Goal: Find contact information: Find contact information

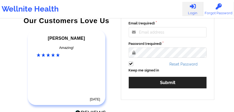
scroll to position [92, 0]
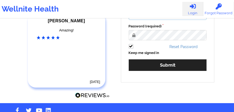
type input "[EMAIL_ADDRESS][PERSON_NAME][DOMAIN_NAME]"
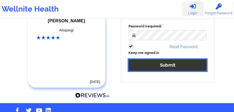
click at [161, 68] on button "Submit" at bounding box center [168, 66] width 78 height 12
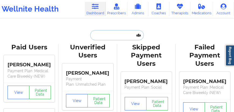
click at [104, 33] on input "text" at bounding box center [116, 35] width 53 height 10
paste input "[PERSON_NAME]"
type input "[PERSON_NAME]"
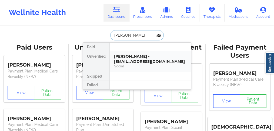
click at [126, 61] on div "[PERSON_NAME] - [EMAIL_ADDRESS][DOMAIN_NAME]" at bounding box center [150, 59] width 72 height 10
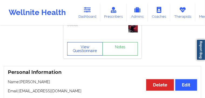
click at [84, 56] on button "View Questionnaire" at bounding box center [85, 48] width 36 height 13
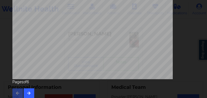
scroll to position [159, 0]
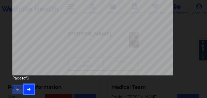
click at [25, 90] on button "button" at bounding box center [29, 90] width 11 height 10
click at [29, 87] on button "button" at bounding box center [29, 90] width 11 height 10
click at [30, 89] on icon "button" at bounding box center [29, 89] width 5 height 3
click at [30, 87] on button "button" at bounding box center [29, 90] width 11 height 10
click at [25, 90] on button "button" at bounding box center [29, 90] width 11 height 10
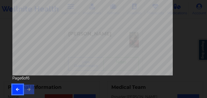
click at [16, 89] on icon "button" at bounding box center [17, 89] width 5 height 3
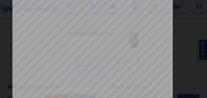
scroll to position [24, 0]
click at [27, 10] on div "Insurance Member ID for patient 849661328 Insurance company name details by pat…" at bounding box center [103, 97] width 182 height 227
drag, startPoint x: 40, startPoint y: 10, endPoint x: 63, endPoint y: 7, distance: 23.2
click at [49, 10] on div "Insurance Member ID for patient 849661328 Insurance company name details by pat…" at bounding box center [103, 97] width 182 height 227
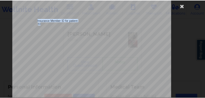
scroll to position [0, 0]
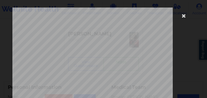
drag, startPoint x: 182, startPoint y: 14, endPoint x: 174, endPoint y: 17, distance: 8.7
click at [182, 14] on icon at bounding box center [184, 15] width 9 height 9
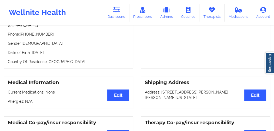
scroll to position [15, 0]
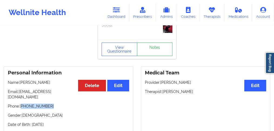
drag, startPoint x: 51, startPoint y: 101, endPoint x: 22, endPoint y: 103, distance: 29.4
click at [22, 104] on p "Phone: [PHONE_NUMBER]" at bounding box center [68, 106] width 121 height 5
copy p "[PHONE_NUMBER]"
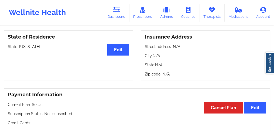
scroll to position [195, 0]
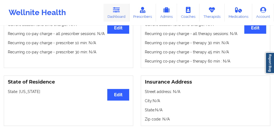
drag, startPoint x: 117, startPoint y: 13, endPoint x: 124, endPoint y: 23, distance: 12.6
click at [117, 13] on link "Dashboard" at bounding box center [116, 13] width 26 height 18
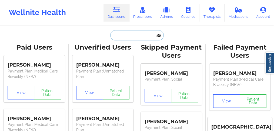
click at [138, 35] on input "text" at bounding box center [136, 35] width 53 height 10
paste input "[PERSON_NAME]"
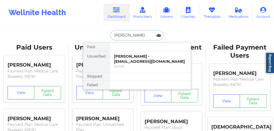
type input "[PERSON_NAME]"
click at [132, 59] on div "[PERSON_NAME] - [EMAIL_ADDRESS][DOMAIN_NAME]" at bounding box center [150, 59] width 72 height 10
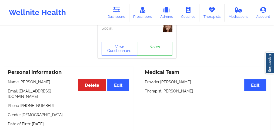
scroll to position [18, 0]
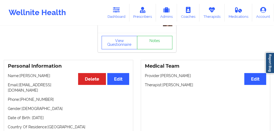
click at [45, 75] on p "Name: [PERSON_NAME]" at bounding box center [68, 75] width 121 height 5
copy p "[PERSON_NAME]"
drag, startPoint x: 50, startPoint y: 94, endPoint x: 22, endPoint y: 95, distance: 27.5
click at [22, 97] on p "Phone: [PHONE_NUMBER]" at bounding box center [68, 99] width 121 height 5
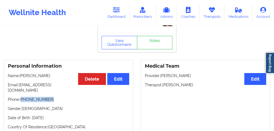
copy p "[PHONE_NUMBER]"
click at [52, 99] on div "Personal Information Edit Delete Name: [PERSON_NAME] Email: [EMAIL_ADDRESS][DOM…" at bounding box center [68, 97] width 129 height 74
drag, startPoint x: 51, startPoint y: 93, endPoint x: 22, endPoint y: 95, distance: 28.4
click at [22, 97] on p "Phone: [PHONE_NUMBER]" at bounding box center [68, 99] width 121 height 5
copy p "[PHONE_NUMBER]"
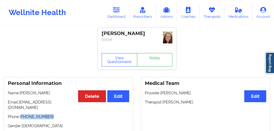
scroll to position [0, 0]
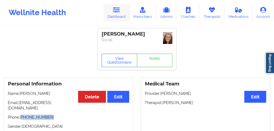
click at [113, 15] on link "Dashboard" at bounding box center [116, 13] width 26 height 18
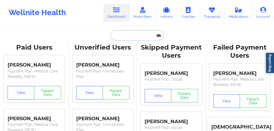
click at [120, 38] on input "text" at bounding box center [136, 35] width 53 height 10
paste input "[PERSON_NAME]"
type input "[PERSON_NAME]"
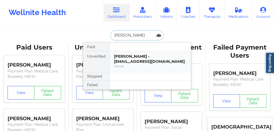
click at [124, 61] on div "[PERSON_NAME] - [EMAIL_ADDRESS][DOMAIN_NAME]" at bounding box center [150, 59] width 72 height 10
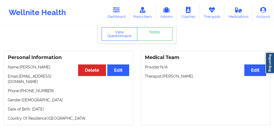
scroll to position [36, 0]
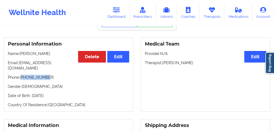
drag, startPoint x: 46, startPoint y: 74, endPoint x: 22, endPoint y: 76, distance: 24.9
click at [22, 76] on p "Phone: [PHONE_NUMBER]" at bounding box center [68, 77] width 121 height 5
copy p "19045355553"
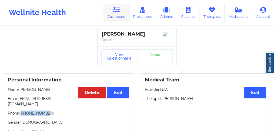
click at [115, 16] on link "Dashboard" at bounding box center [116, 13] width 26 height 18
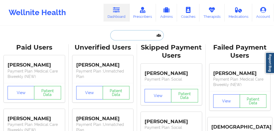
click at [120, 35] on input "text" at bounding box center [136, 35] width 53 height 10
paste input "[PERSON_NAME]"
type input "[PERSON_NAME]"
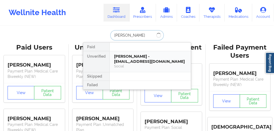
click at [128, 56] on div "[PERSON_NAME] - [EMAIL_ADDRESS][DOMAIN_NAME]" at bounding box center [150, 59] width 72 height 10
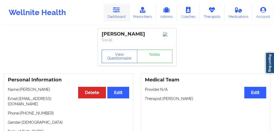
click at [117, 17] on link "Dashboard" at bounding box center [116, 13] width 26 height 18
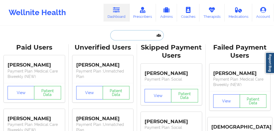
click at [120, 35] on input "text" at bounding box center [136, 35] width 53 height 10
paste input "[PERSON_NAME]"
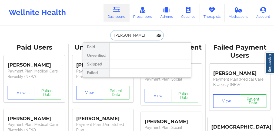
drag, startPoint x: 128, startPoint y: 35, endPoint x: 89, endPoint y: 30, distance: 39.7
drag, startPoint x: 137, startPoint y: 35, endPoint x: 91, endPoint y: 33, distance: 46.2
click at [90, 33] on div "barbagalo Paid Unverified Skipped Failed" at bounding box center [137, 35] width 108 height 10
drag, startPoint x: 137, startPoint y: 35, endPoint x: 96, endPoint y: 34, distance: 41.0
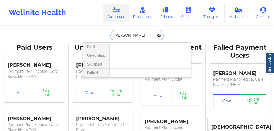
click at [96, 34] on div "[PERSON_NAME] Unverified Skipped Failed" at bounding box center [137, 35] width 108 height 10
type input "[PERSON_NAME]"
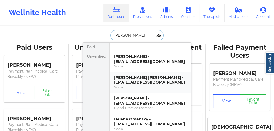
click at [137, 80] on div "[PERSON_NAME] [PERSON_NAME] - [EMAIL_ADDRESS][DOMAIN_NAME]" at bounding box center [150, 80] width 72 height 10
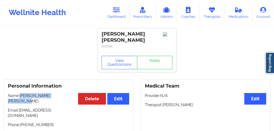
drag, startPoint x: 65, startPoint y: 95, endPoint x: 20, endPoint y: 95, distance: 45.3
click at [20, 95] on p "Name: [PERSON_NAME] [PERSON_NAME]" at bounding box center [68, 98] width 121 height 11
copy p "[PERSON_NAME] [PERSON_NAME]"
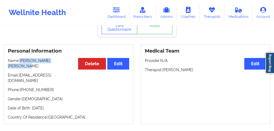
scroll to position [36, 0]
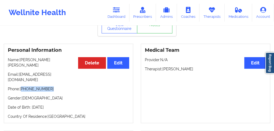
drag, startPoint x: 52, startPoint y: 79, endPoint x: 22, endPoint y: 78, distance: 29.4
click at [22, 86] on p "Phone: [PHONE_NUMBER]" at bounding box center [68, 88] width 121 height 5
copy p "[PHONE_NUMBER]"
click at [45, 95] on p "Gender: [DEMOGRAPHIC_DATA]" at bounding box center [68, 97] width 121 height 5
click at [71, 105] on p "Date of Birth: [DEMOGRAPHIC_DATA]" at bounding box center [68, 107] width 121 height 5
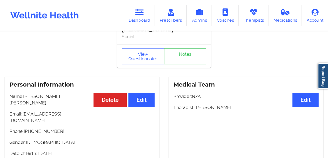
scroll to position [0, 0]
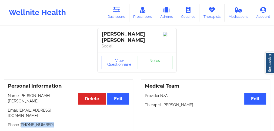
drag, startPoint x: 50, startPoint y: 113, endPoint x: 40, endPoint y: 108, distance: 11.2
click at [21, 112] on p "Phone: [PHONE_NUMBER]" at bounding box center [68, 124] width 121 height 5
copy p "[PHONE_NUMBER]"
click at [43, 112] on p "Phone: [PHONE_NUMBER]" at bounding box center [68, 124] width 121 height 5
drag, startPoint x: 50, startPoint y: 114, endPoint x: 22, endPoint y: 114, distance: 28.9
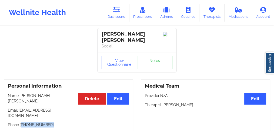
click at [22, 112] on p "Phone: [PHONE_NUMBER]" at bounding box center [68, 124] width 121 height 5
copy p "[PHONE_NUMBER]"
click at [49, 112] on div "Personal Information Edit Delete Name: [PERSON_NAME] [PERSON_NAME] Email: [EMAI…" at bounding box center [68, 120] width 129 height 80
drag, startPoint x: 51, startPoint y: 113, endPoint x: 21, endPoint y: 112, distance: 30.2
click at [21, 112] on p "Phone: [PHONE_NUMBER]" at bounding box center [68, 124] width 121 height 5
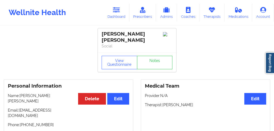
click at [31, 112] on div "Personal Information Edit Delete Name: [PERSON_NAME] [PERSON_NAME] Email: [EMAI…" at bounding box center [68, 120] width 129 height 80
click at [57, 112] on p "Phone: [PHONE_NUMBER]" at bounding box center [68, 124] width 121 height 5
drag, startPoint x: 53, startPoint y: 114, endPoint x: 22, endPoint y: 115, distance: 31.3
click at [22, 112] on p "Phone: [PHONE_NUMBER]" at bounding box center [68, 124] width 121 height 5
copy p "[PHONE_NUMBER]"
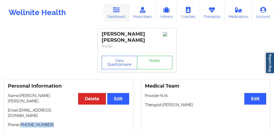
click at [118, 17] on link "Dashboard" at bounding box center [116, 13] width 26 height 18
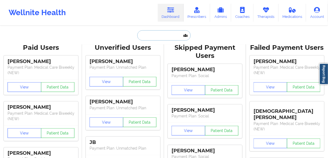
click at [168, 36] on input "text" at bounding box center [163, 35] width 53 height 10
paste input "[PERSON_NAME]"
type input "[PERSON_NAME]"
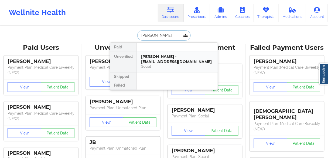
click at [155, 61] on div "[PERSON_NAME] - [EMAIL_ADDRESS][DOMAIN_NAME]" at bounding box center [177, 59] width 72 height 10
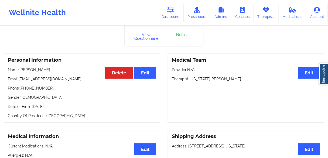
scroll to position [43, 0]
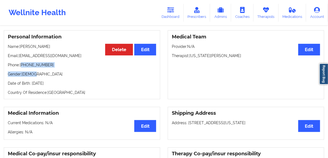
drag, startPoint x: 50, startPoint y: 69, endPoint x: 22, endPoint y: 68, distance: 27.5
click at [22, 68] on div "Personal Information Edit Delete Name: [PERSON_NAME] Email: [EMAIL_ADDRESS][DOM…" at bounding box center [82, 64] width 156 height 69
drag, startPoint x: 59, startPoint y: 69, endPoint x: 49, endPoint y: 68, distance: 10.1
click at [59, 69] on div "Personal Information Edit Delete Name: [PERSON_NAME] Email: [EMAIL_ADDRESS][DOM…" at bounding box center [82, 64] width 156 height 69
drag, startPoint x: 50, startPoint y: 67, endPoint x: 47, endPoint y: 67, distance: 3.0
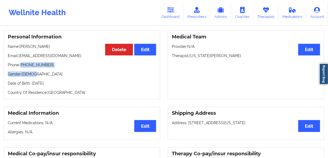
click at [51, 67] on p "Phone: [PHONE_NUMBER]" at bounding box center [82, 64] width 148 height 5
click at [28, 69] on div "Personal Information Edit Delete Name: [PERSON_NAME] Email: [EMAIL_ADDRESS][DOM…" at bounding box center [82, 64] width 156 height 69
drag, startPoint x: 22, startPoint y: 66, endPoint x: 50, endPoint y: 66, distance: 28.1
click at [50, 66] on p "Phone: [PHONE_NUMBER]" at bounding box center [82, 64] width 148 height 5
click at [173, 15] on link "Dashboard" at bounding box center [171, 13] width 26 height 18
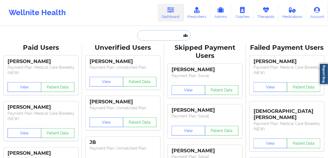
click at [155, 38] on input "text" at bounding box center [163, 35] width 53 height 10
paste input "[PERSON_NAME]"
type input "[PERSON_NAME]"
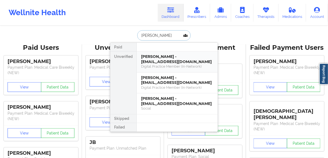
click at [151, 61] on div "[PERSON_NAME] - [EMAIL_ADDRESS][DOMAIN_NAME]" at bounding box center [177, 59] width 72 height 10
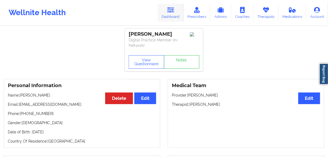
click at [173, 14] on link "Dashboard" at bounding box center [171, 13] width 26 height 18
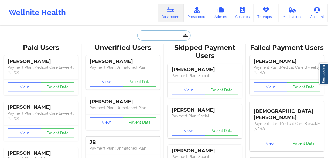
click at [154, 35] on input "text" at bounding box center [163, 35] width 53 height 10
paste input "[PERSON_NAME]"
type input "[PERSON_NAME]"
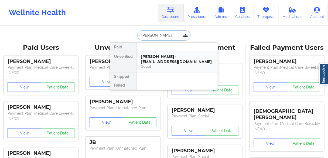
click at [158, 62] on div "[PERSON_NAME] - [EMAIL_ADDRESS][DOMAIN_NAME]" at bounding box center [177, 59] width 72 height 10
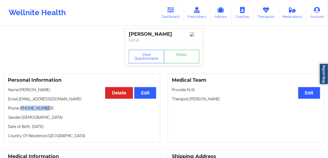
drag, startPoint x: 43, startPoint y: 109, endPoint x: 22, endPoint y: 110, distance: 21.1
click at [22, 110] on p "Phone: [PHONE_NUMBER]" at bounding box center [82, 107] width 148 height 5
click at [165, 15] on link "Dashboard" at bounding box center [171, 13] width 26 height 18
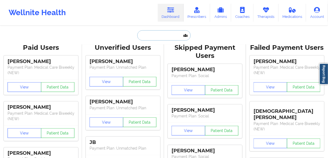
click at [155, 34] on input "text" at bounding box center [163, 35] width 53 height 10
paste input "[PERSON_NAME]"
type input "[PERSON_NAME]"
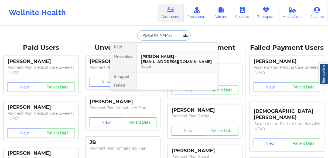
click at [161, 60] on div "[PERSON_NAME] - [EMAIL_ADDRESS][DOMAIN_NAME]" at bounding box center [177, 59] width 72 height 10
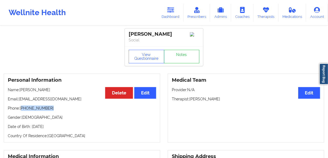
drag, startPoint x: 40, startPoint y: 109, endPoint x: 22, endPoint y: 109, distance: 17.8
click at [22, 109] on p "Phone: [PHONE_NUMBER]" at bounding box center [82, 107] width 148 height 5
click at [168, 14] on link "Dashboard" at bounding box center [171, 13] width 26 height 18
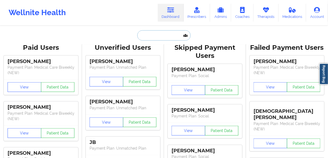
click at [146, 36] on input "text" at bounding box center [163, 35] width 53 height 10
paste input "[PERSON_NAME]"
type input "[PERSON_NAME]"
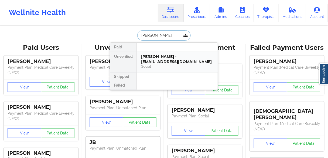
click at [153, 61] on div "[PERSON_NAME] - [EMAIL_ADDRESS][DOMAIN_NAME]" at bounding box center [177, 59] width 72 height 10
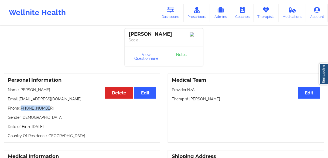
drag, startPoint x: 45, startPoint y: 111, endPoint x: 62, endPoint y: 86, distance: 29.9
click at [22, 108] on p "Phone: [PHONE_NUMBER]" at bounding box center [82, 107] width 148 height 5
